Goal: Information Seeking & Learning: Check status

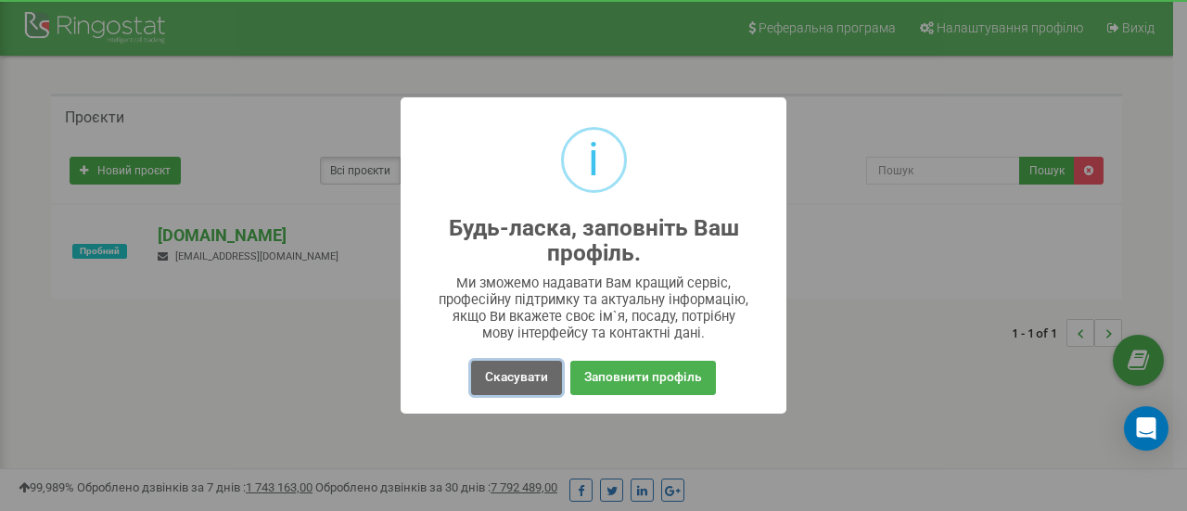
click at [532, 374] on button "Скасувати" at bounding box center [516, 378] width 91 height 34
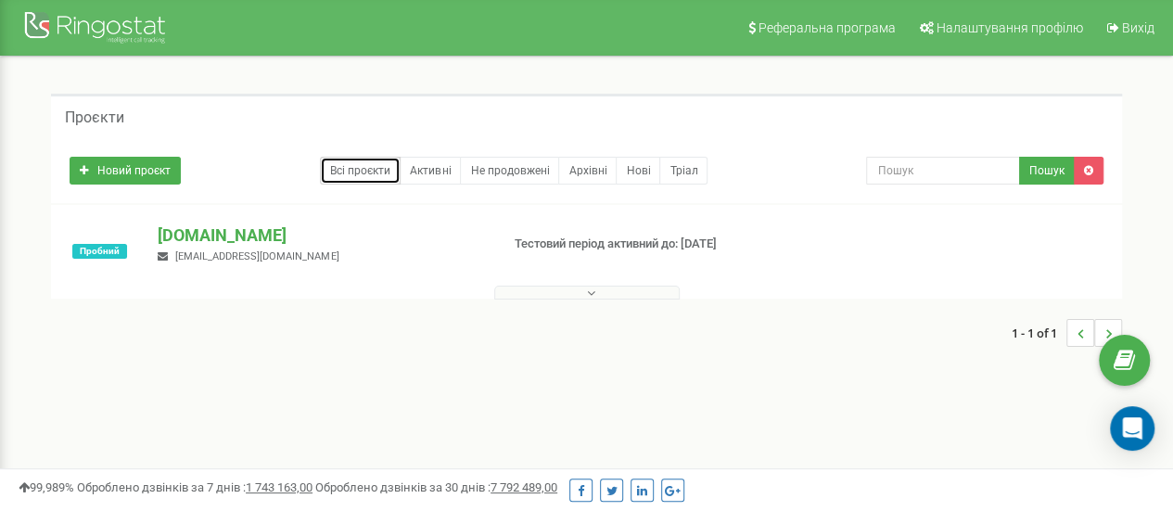
click at [376, 168] on link "Всі проєкти" at bounding box center [360, 171] width 81 height 28
drag, startPoint x: 712, startPoint y: 242, endPoint x: 517, endPoint y: 241, distance: 194.7
click at [517, 241] on div "Тестовий період активний до: 24.09.2025" at bounding box center [633, 245] width 265 height 18
copy p "Тестовий період активний до: 24.09.2025"
click at [450, 175] on link "Активні" at bounding box center [430, 171] width 61 height 28
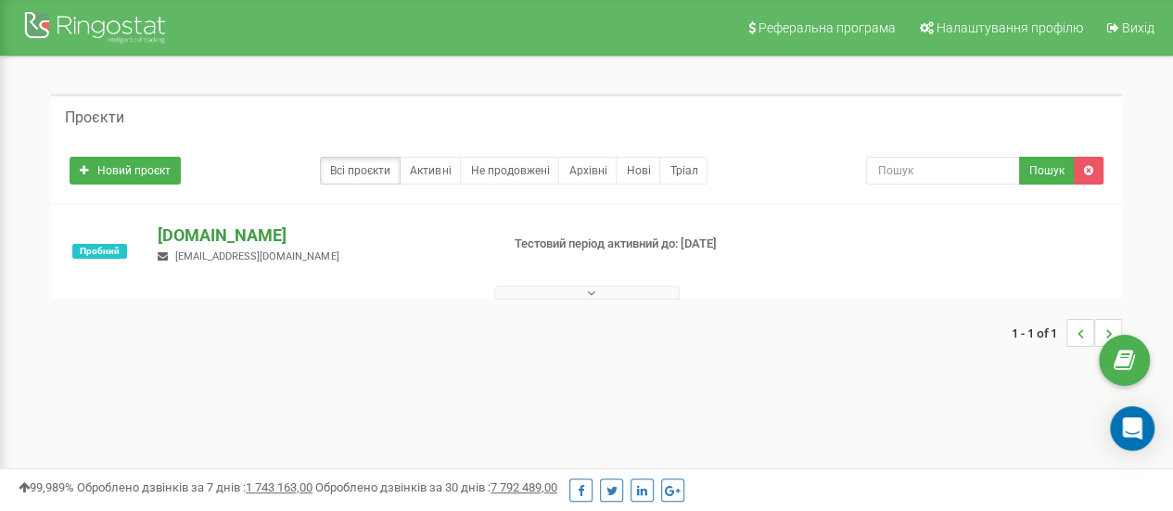
click at [259, 227] on p "[DOMAIN_NAME]" at bounding box center [321, 235] width 326 height 24
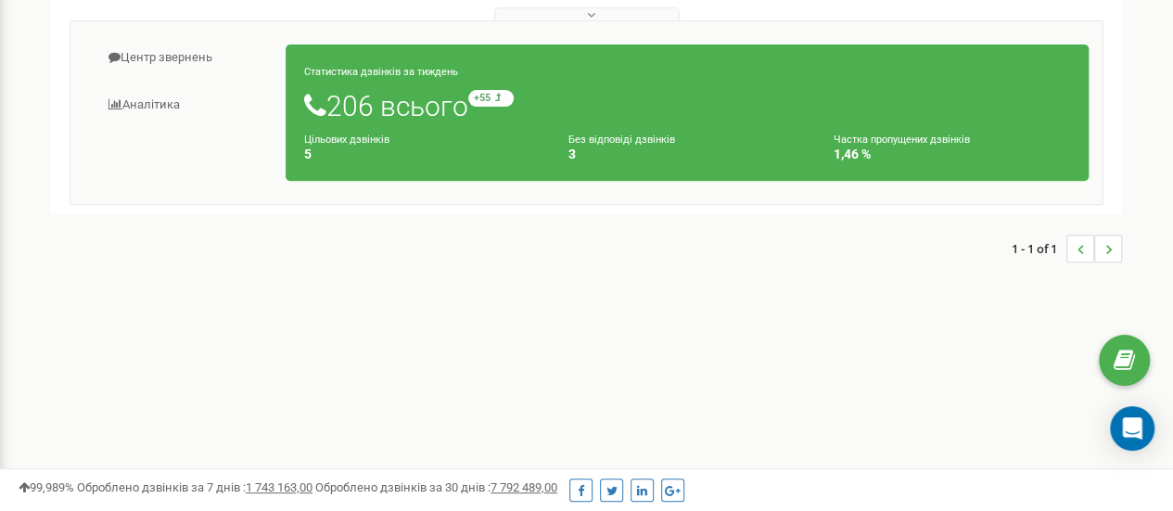
scroll to position [93, 0]
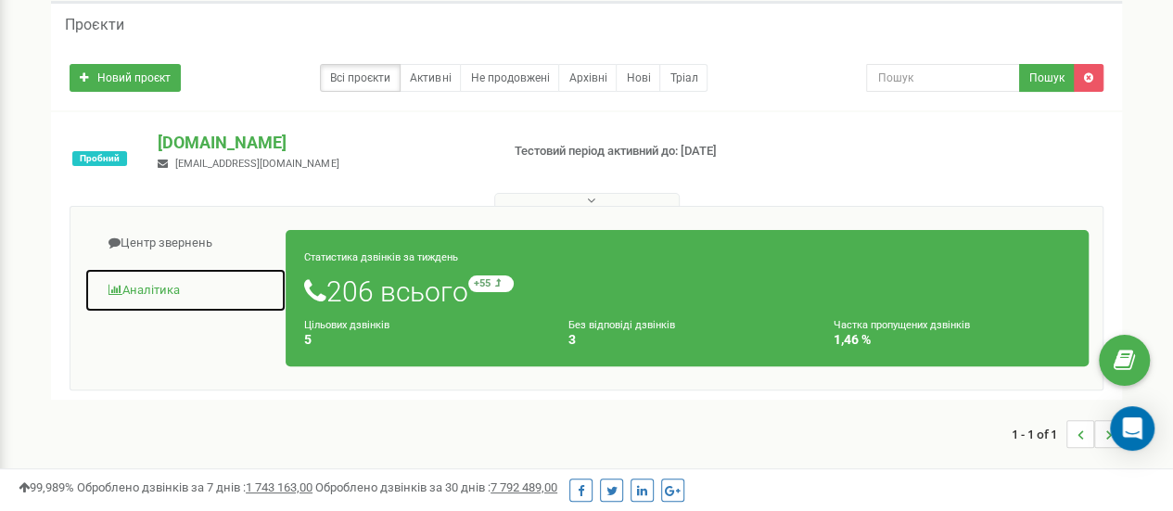
click at [132, 281] on link "Аналiтика" at bounding box center [185, 290] width 202 height 45
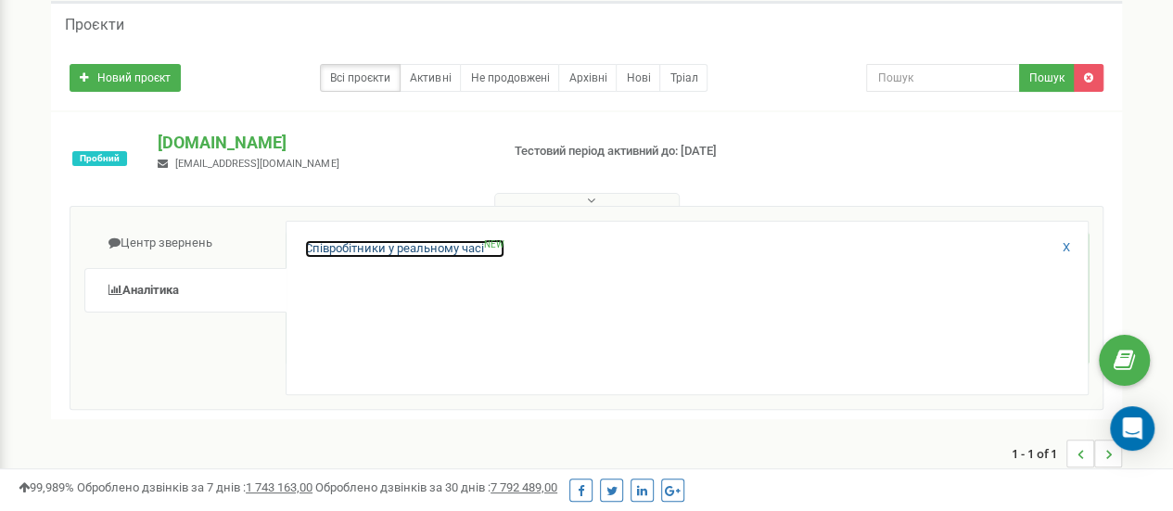
click at [348, 248] on link "Співробітники у реальному часі NEW" at bounding box center [404, 249] width 199 height 18
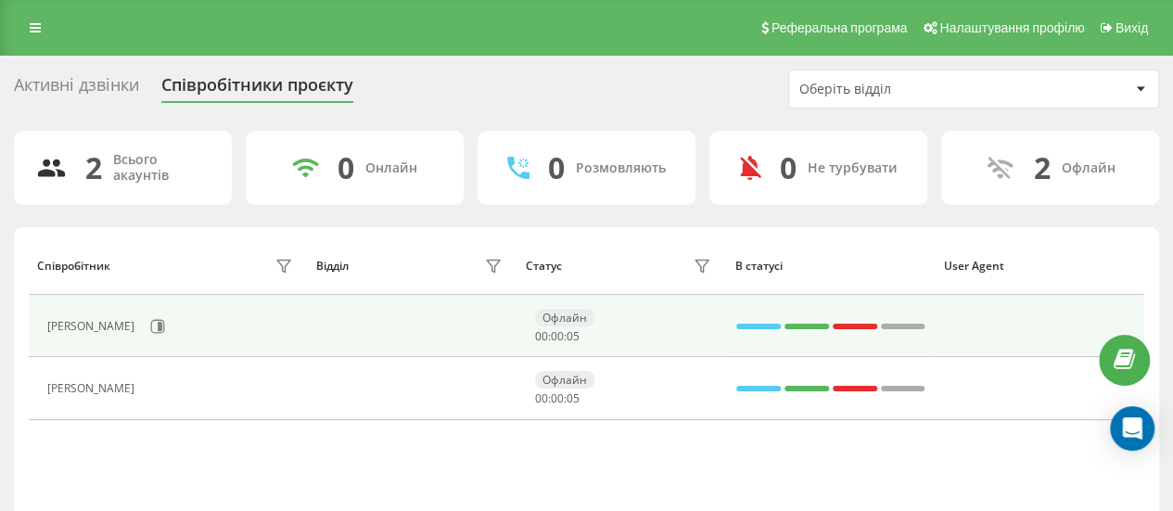
click at [409, 324] on td at bounding box center [413, 326] width 210 height 62
click at [445, 309] on td at bounding box center [413, 326] width 210 height 62
click at [968, 318] on td at bounding box center [1040, 326] width 210 height 62
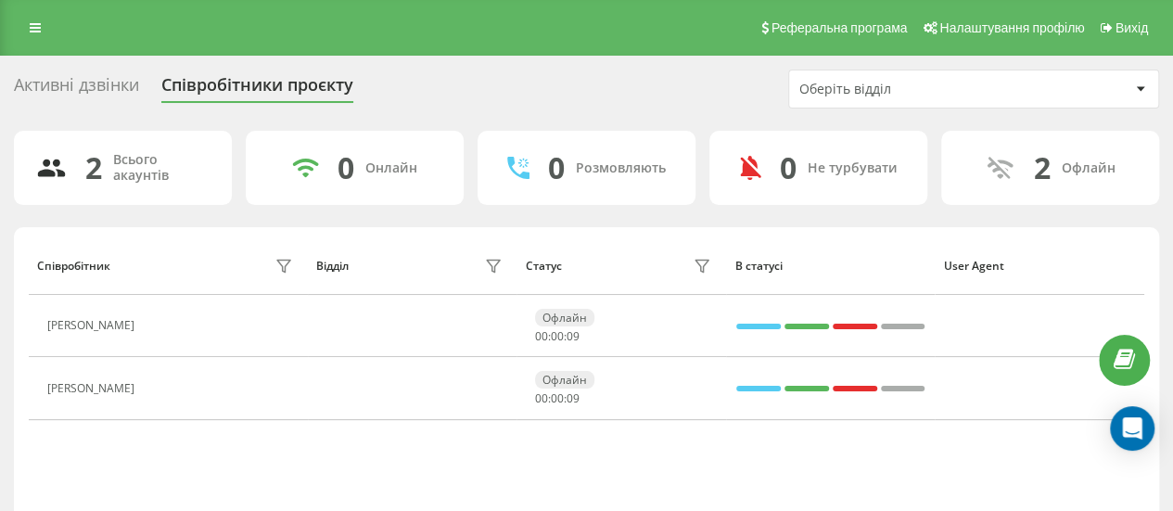
click at [915, 92] on div "Оберіть відділ" at bounding box center [910, 90] width 222 height 16
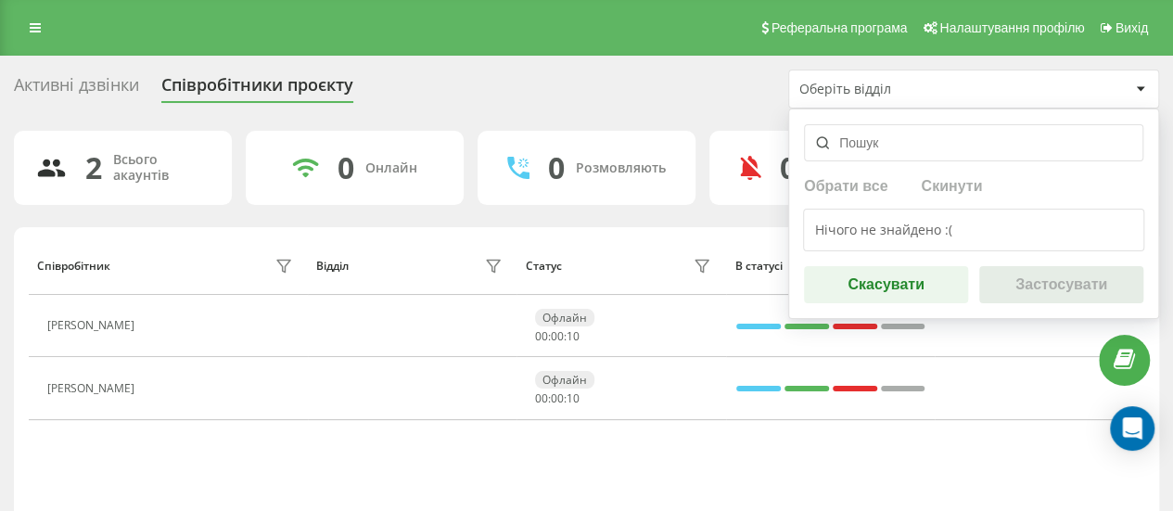
click at [915, 92] on div "Оберіть відділ" at bounding box center [910, 90] width 222 height 16
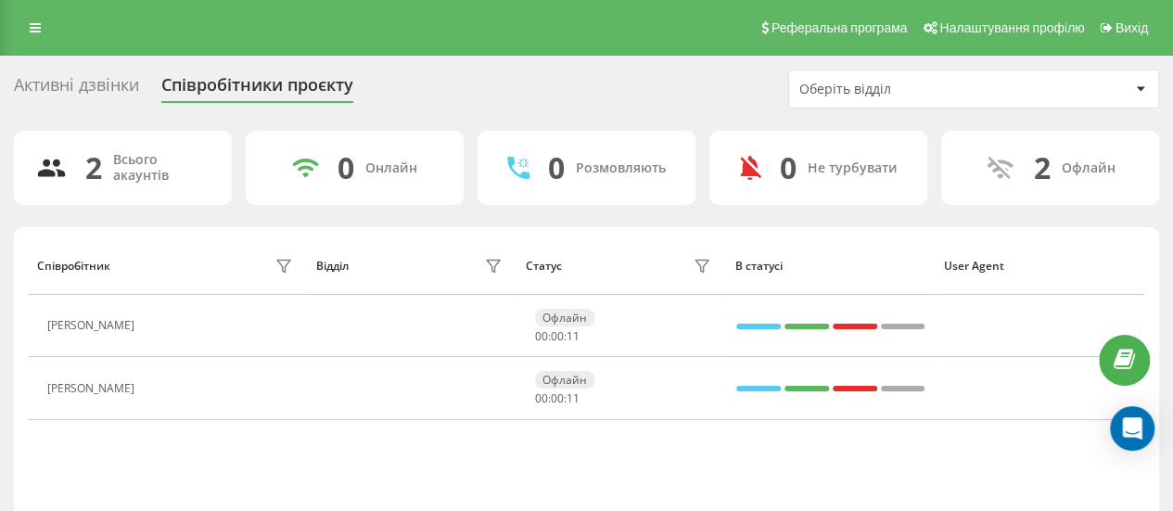
click at [656, 72] on div "Активні дзвінки Співробітники проєкту Оберіть відділ" at bounding box center [586, 89] width 1145 height 39
click at [575, 70] on div "Активні дзвінки Співробітники проєкту Оберіть відділ" at bounding box center [586, 89] width 1145 height 39
click at [61, 84] on div "Активні дзвінки" at bounding box center [76, 89] width 125 height 29
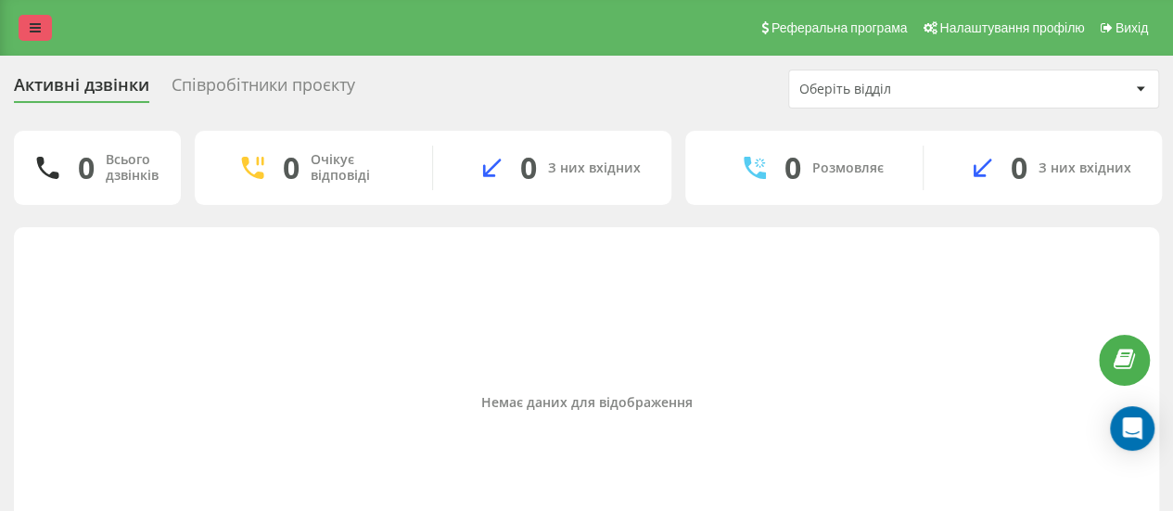
click at [26, 34] on link at bounding box center [35, 28] width 33 height 26
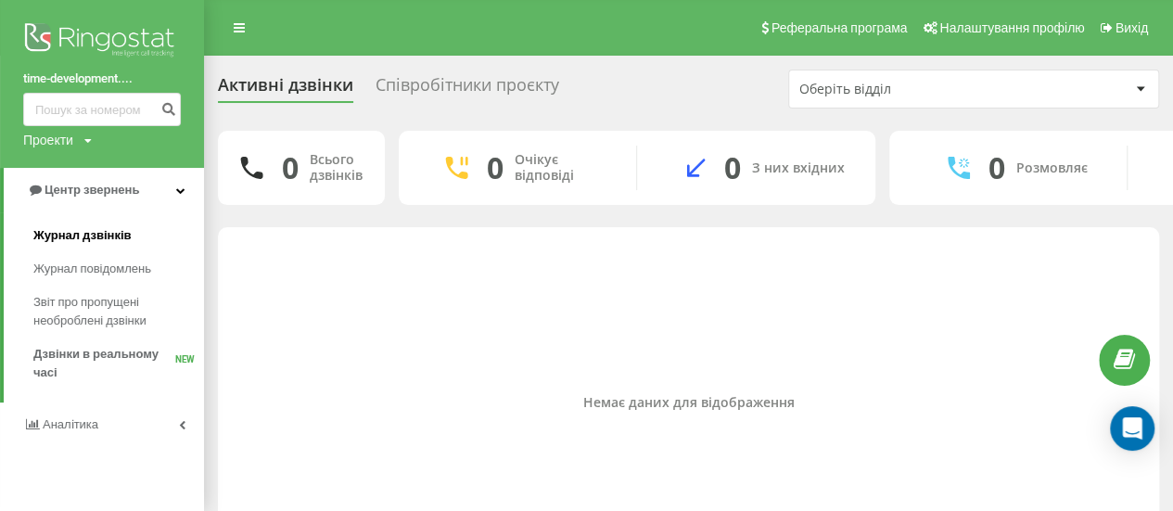
click at [87, 236] on span "Журнал дзвінків" at bounding box center [82, 235] width 98 height 19
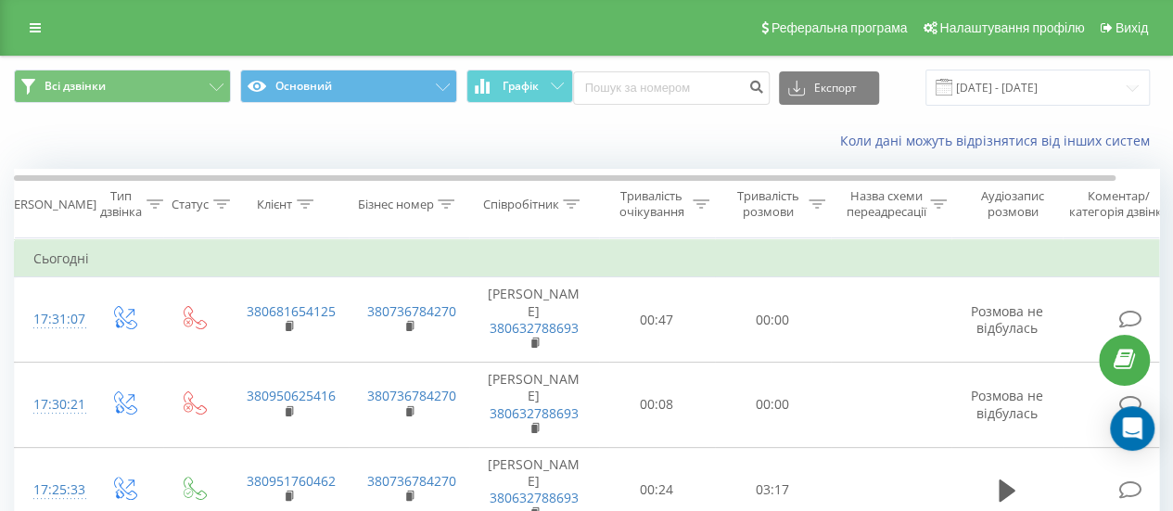
click at [617, 136] on div "Коли дані можуть відрізнятися вiд інших систем" at bounding box center [806, 141] width 732 height 19
click at [543, 83] on button "Графік" at bounding box center [519, 86] width 107 height 33
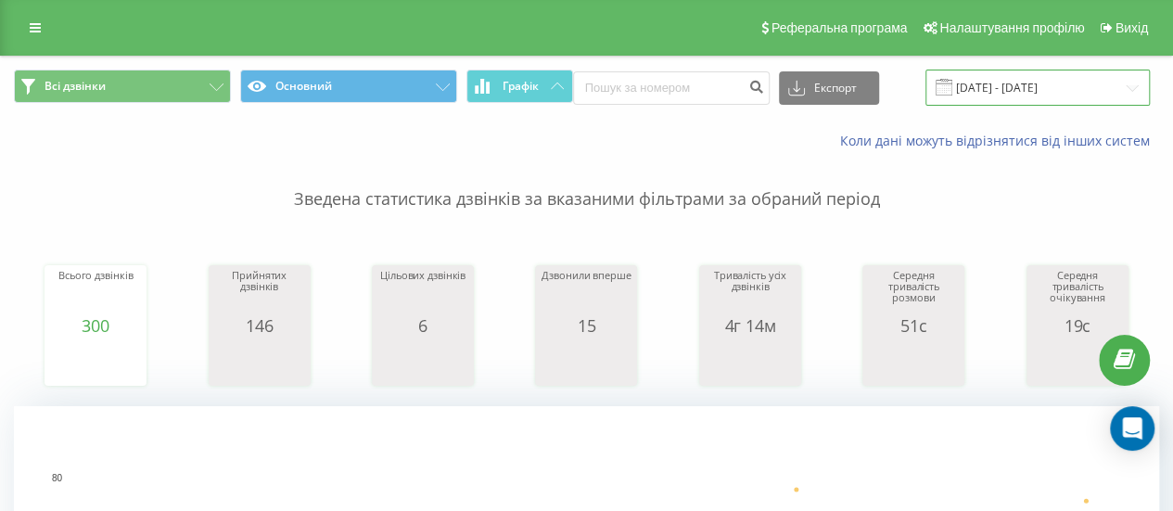
click at [972, 88] on input "20.08.2025 - 20.09.2025" at bounding box center [1037, 88] width 224 height 36
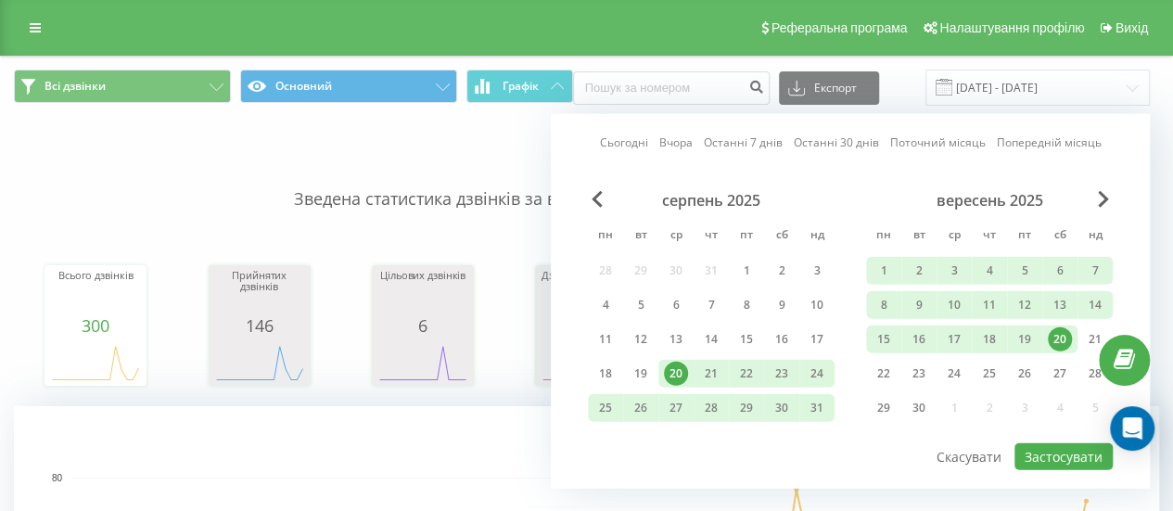
click at [1055, 335] on div "20" at bounding box center [1060, 339] width 24 height 24
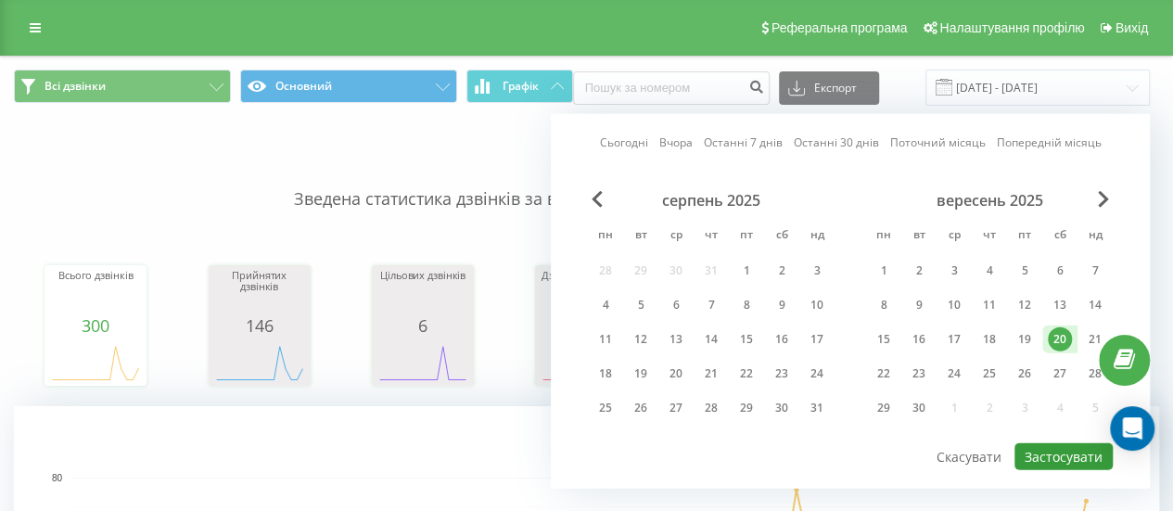
click at [1061, 456] on button "Застосувати" at bounding box center [1063, 456] width 98 height 27
type input "20.09.2025 - 20.09.2025"
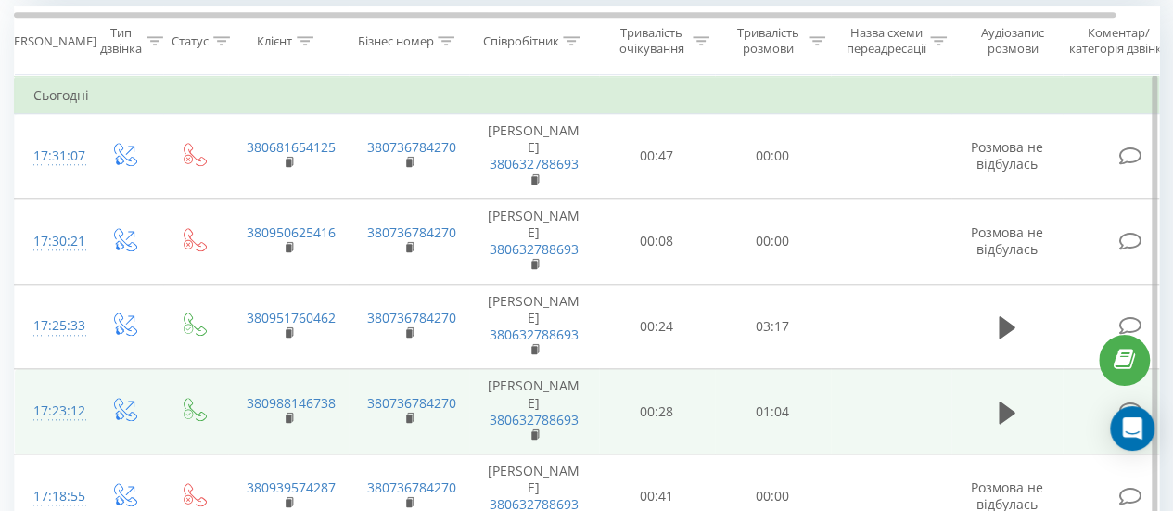
scroll to position [834, 0]
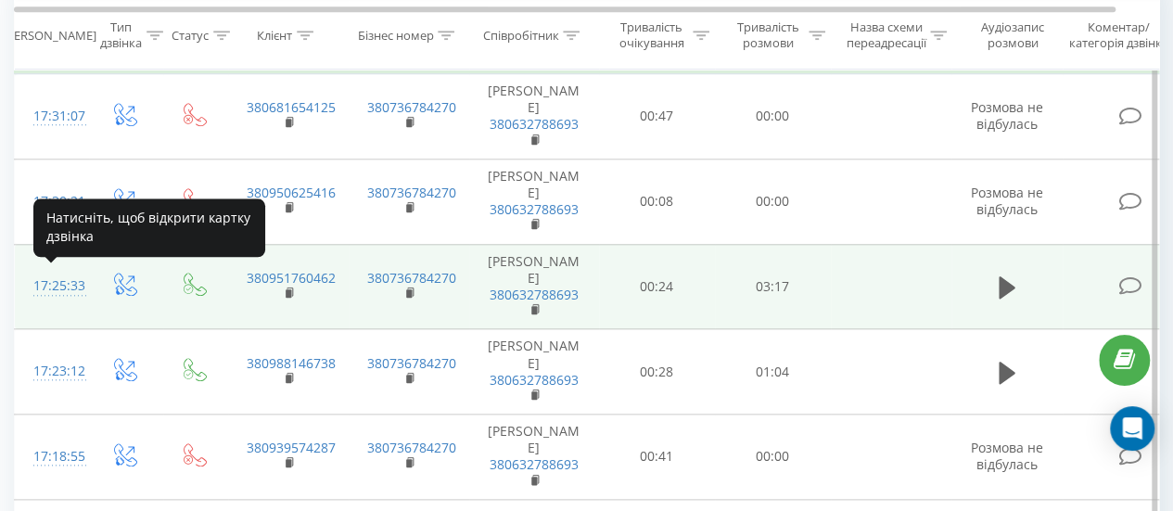
click at [66, 285] on div "17:25:33" at bounding box center [51, 286] width 37 height 36
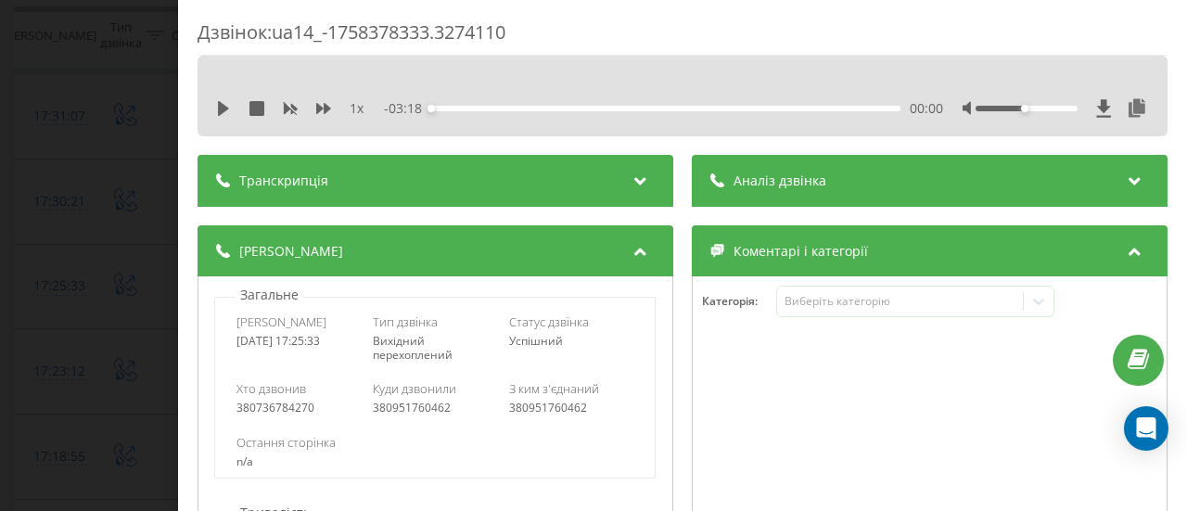
click at [811, 170] on div "Аналіз дзвінка" at bounding box center [930, 181] width 476 height 52
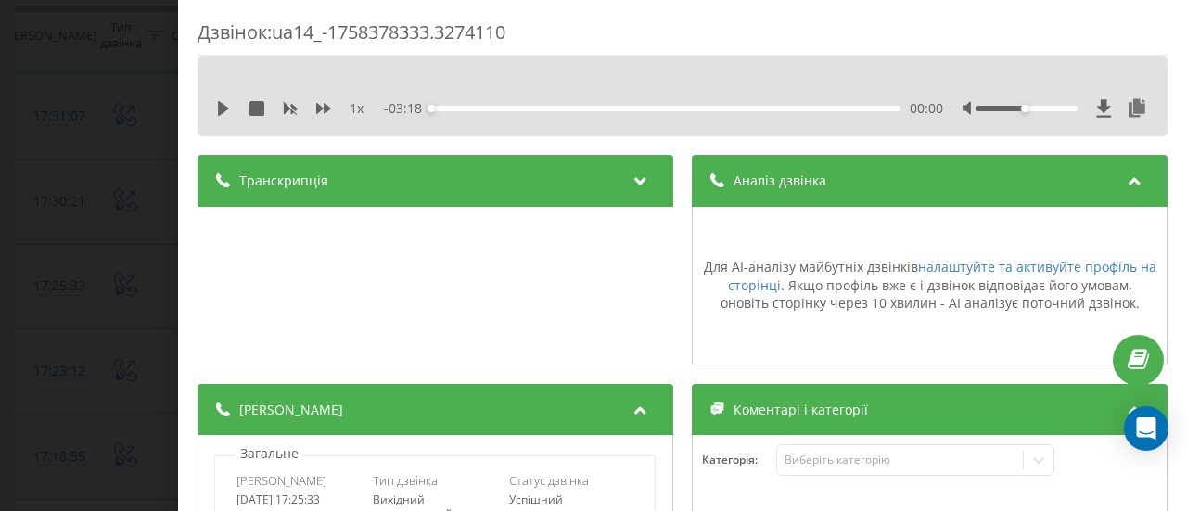
click at [108, 129] on div "Дзвінок : ua14_-1758378333.3274110 1 x - 03:18 00:00 00:00 Транскрипція Для AI-…" at bounding box center [593, 255] width 1187 height 511
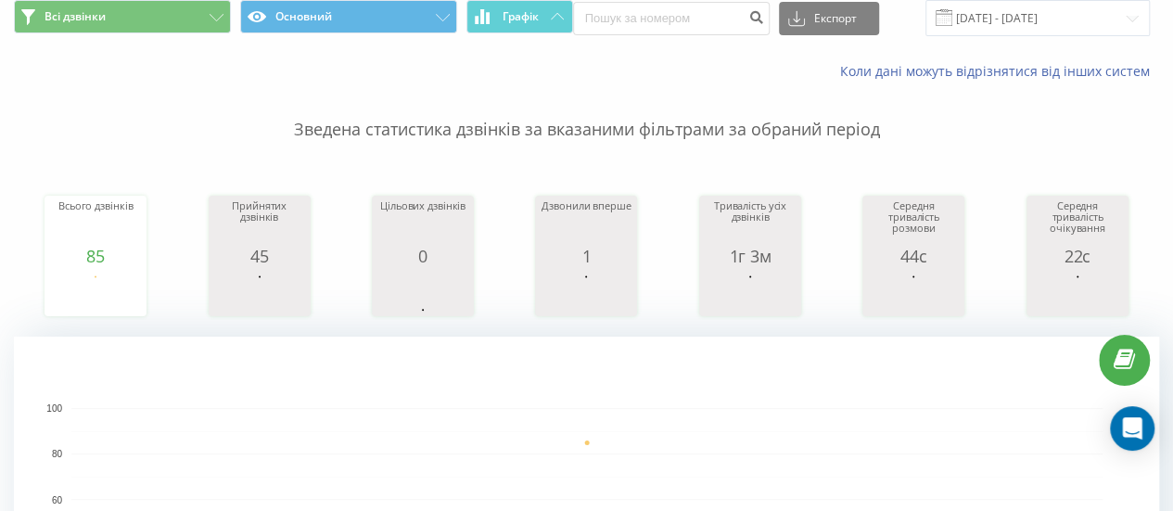
scroll to position [50, 0]
